Goal: Find specific page/section: Find specific page/section

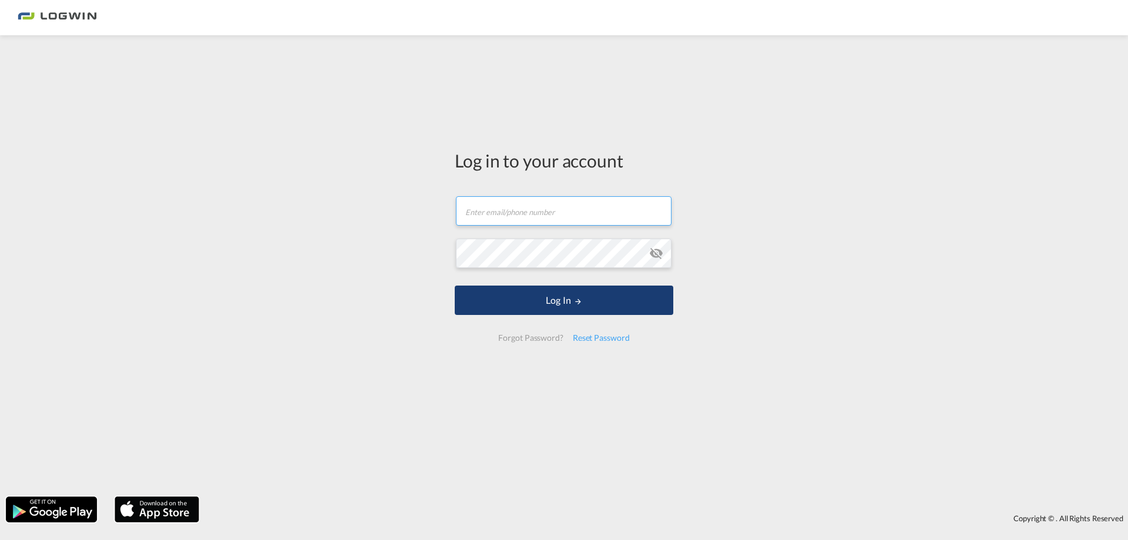
type input "[PERSON_NAME][EMAIL_ADDRESS][PERSON_NAME][DOMAIN_NAME]"
click at [616, 307] on button "Log In" at bounding box center [564, 299] width 218 height 29
